Goal: Transaction & Acquisition: Subscribe to service/newsletter

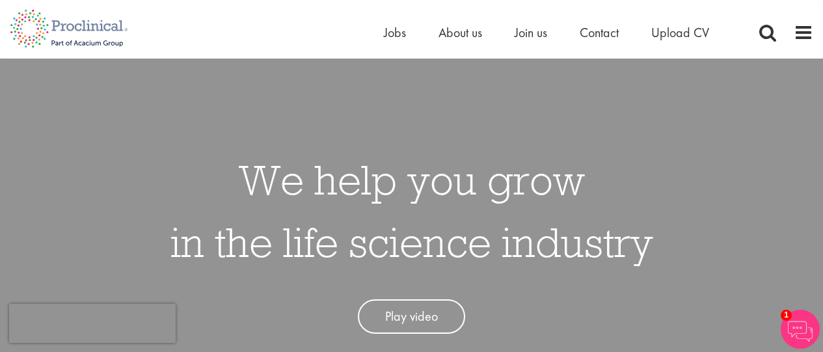
click at [581, 189] on h1 "We help you grow in the life science industry" at bounding box center [411, 210] width 483 height 125
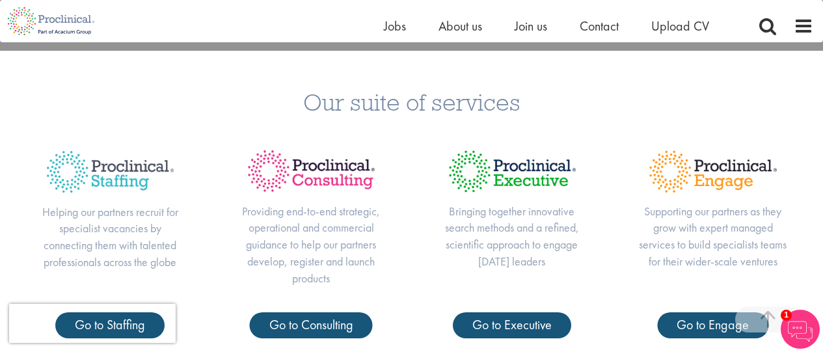
scroll to position [312, 0]
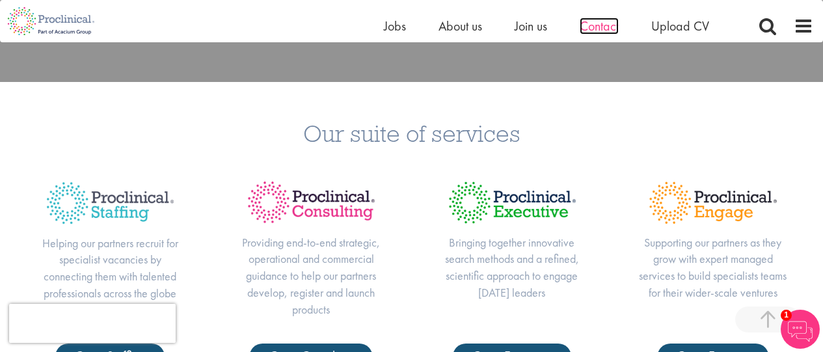
click at [600, 33] on span "Contact" at bounding box center [599, 26] width 39 height 17
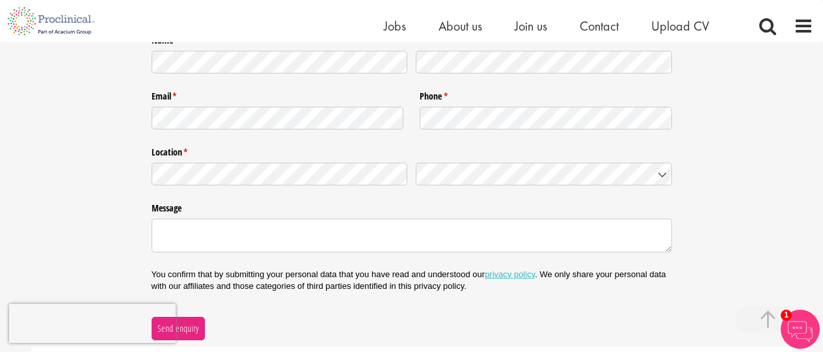
scroll to position [600, 0]
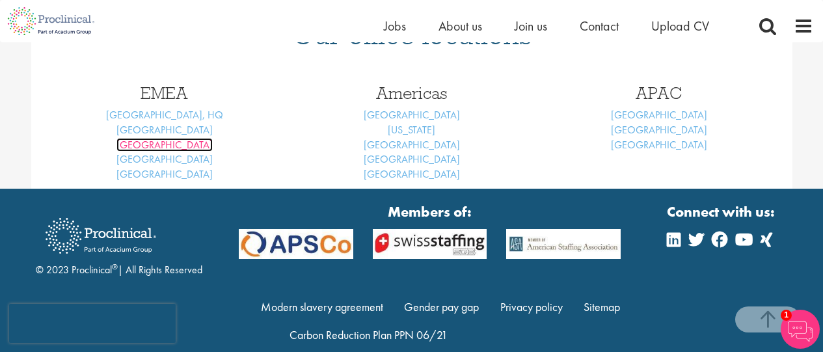
click at [167, 144] on link "Brussels" at bounding box center [164, 145] width 96 height 14
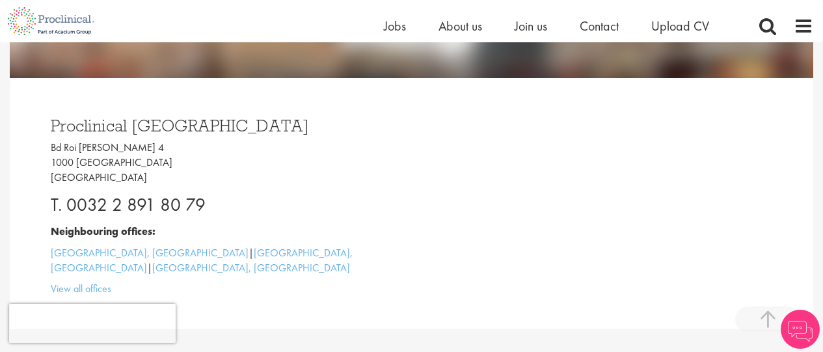
scroll to position [364, 0]
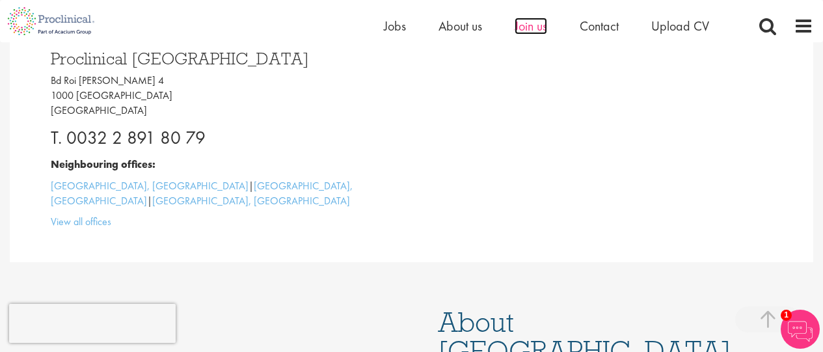
click at [537, 30] on span "Join us" at bounding box center [530, 26] width 33 height 17
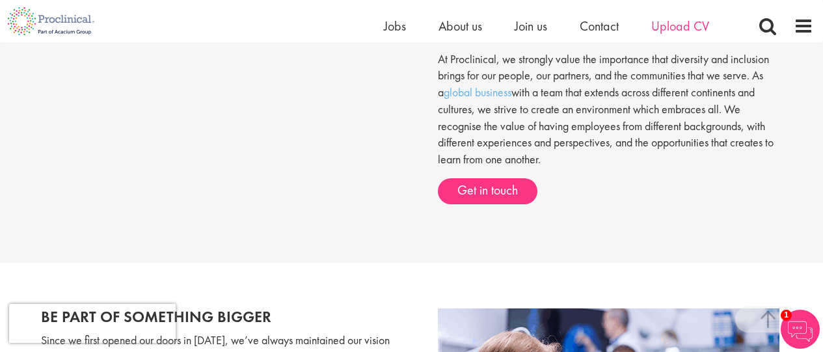
scroll to position [515, 0]
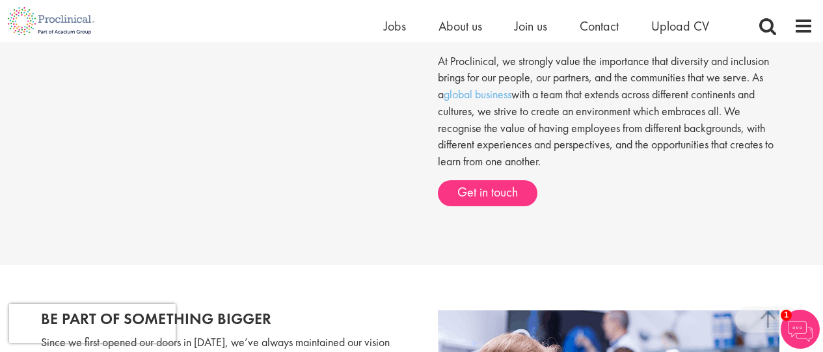
click at [409, 28] on ul "Home Jobs About us Join us Contact Upload CV" at bounding box center [563, 26] width 358 height 20
click at [394, 28] on span "Jobs" at bounding box center [395, 26] width 22 height 17
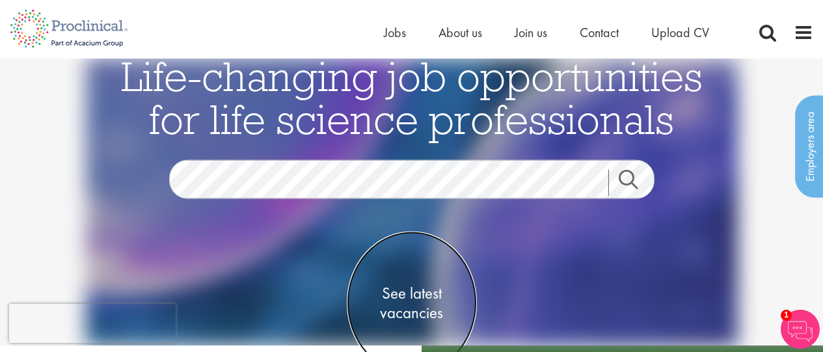
click at [395, 299] on span "See latest vacancies" at bounding box center [412, 302] width 130 height 39
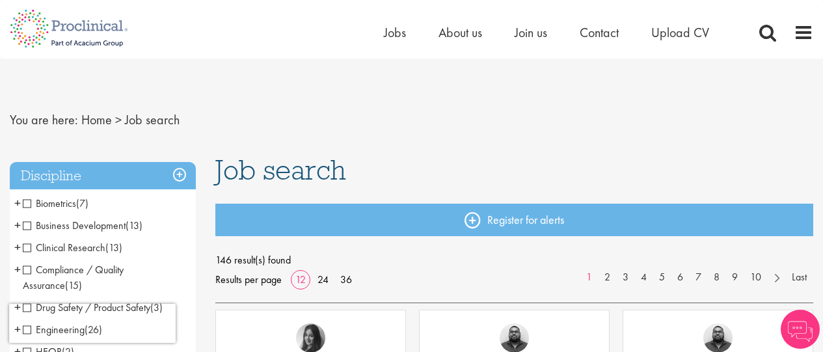
click at [27, 254] on li "Clinical Research (13) - + Clinical Research Associate (CRA) (2) Project/Study …" at bounding box center [103, 248] width 186 height 22
click at [27, 245] on span "Clinical Research" at bounding box center [64, 248] width 83 height 14
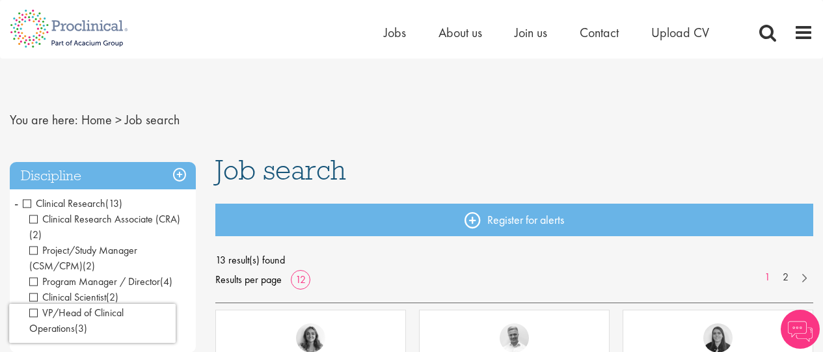
click at [31, 250] on span "Project/Study Manager (CSM/CPM)" at bounding box center [83, 257] width 108 height 29
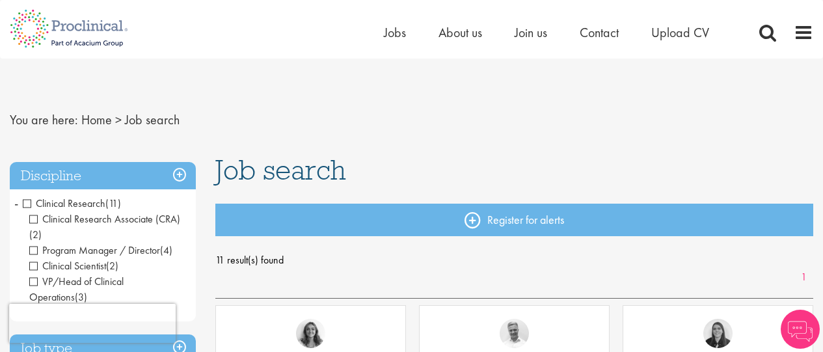
click at [31, 269] on span "Clinical Scientist" at bounding box center [67, 266] width 77 height 14
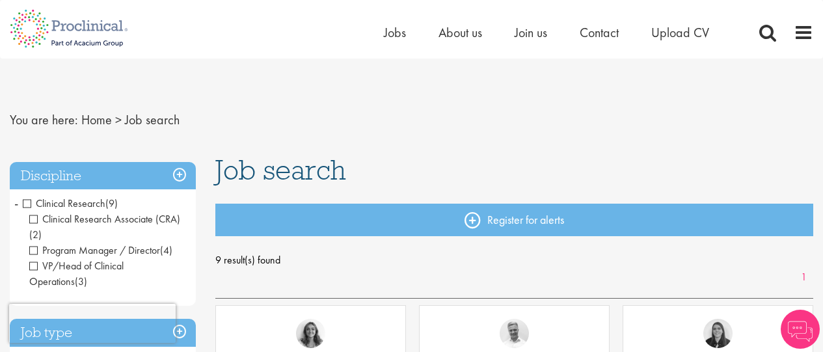
click at [35, 250] on span "Program Manager / Director" at bounding box center [94, 250] width 131 height 14
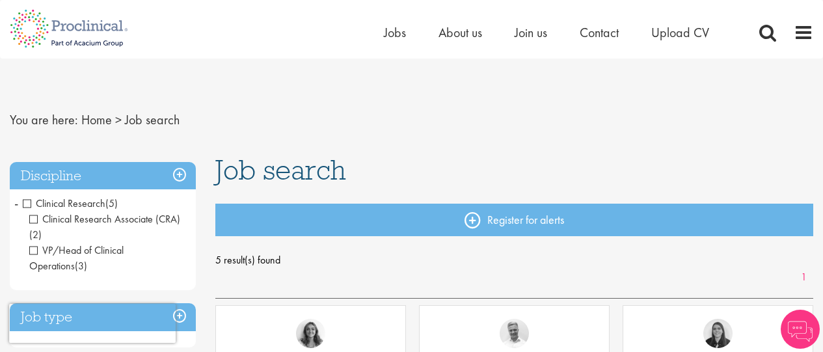
click at [32, 250] on span "VP/Head of Clinical Operations" at bounding box center [76, 257] width 94 height 29
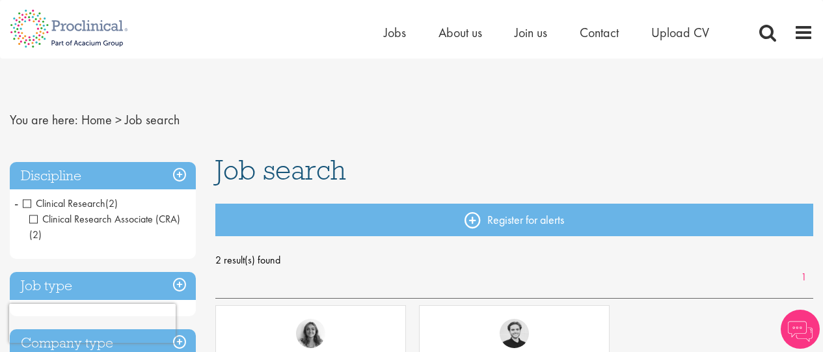
click at [180, 282] on h3 "Job type" at bounding box center [103, 286] width 186 height 28
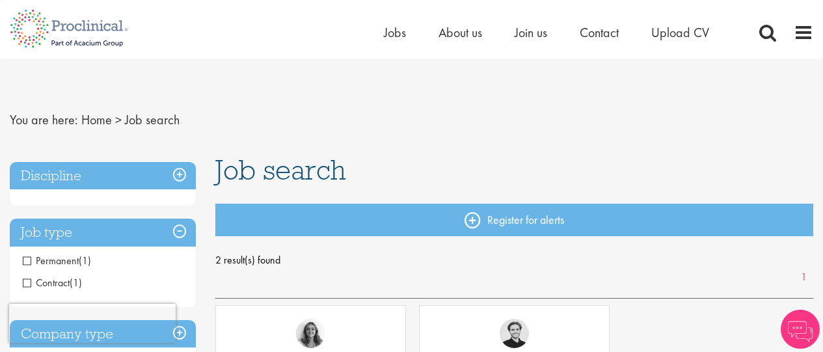
click at [30, 259] on span "Permanent" at bounding box center [51, 261] width 56 height 14
click at [26, 259] on span "Permanent" at bounding box center [51, 261] width 56 height 14
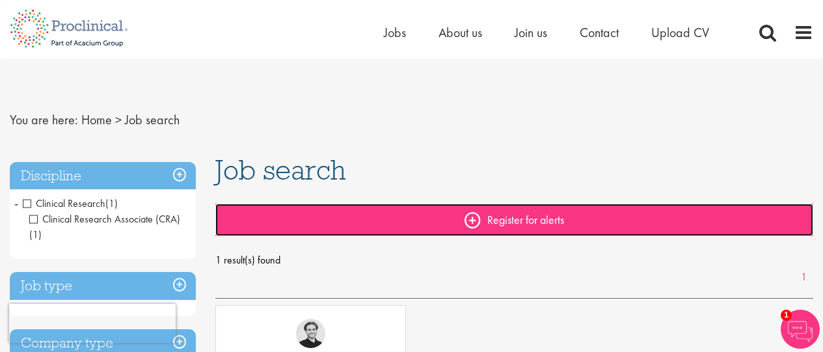
click at [496, 213] on link "Register for alerts" at bounding box center [514, 220] width 598 height 33
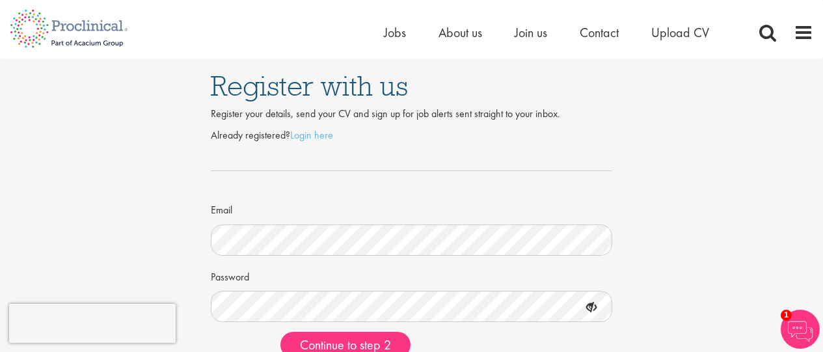
click at [792, 236] on div "Register with us Register your details, send your CV and sign up for job alerts…" at bounding box center [411, 214] width 842 height 310
